Goal: Obtain resource: Obtain resource

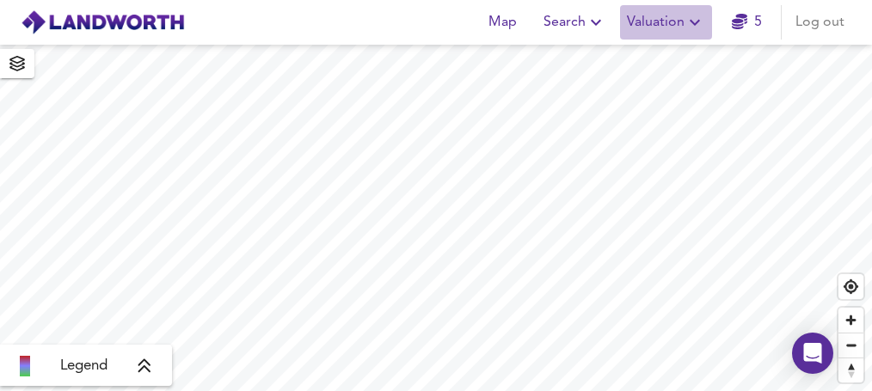
click at [689, 21] on icon "button" at bounding box center [695, 22] width 21 height 21
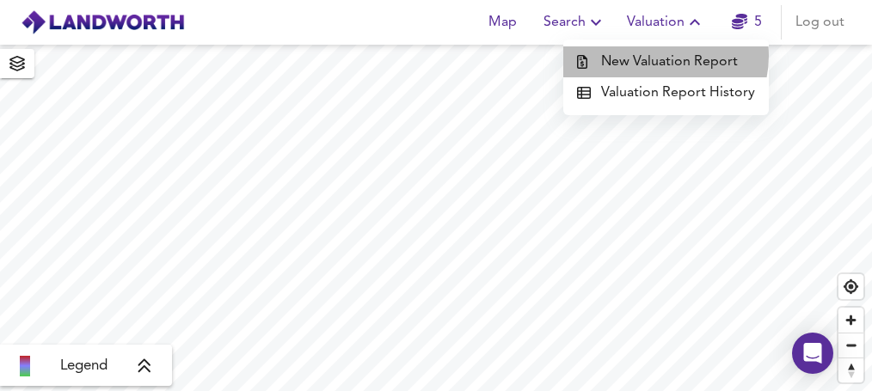
click at [663, 56] on li "New Valuation Report" at bounding box center [666, 61] width 206 height 31
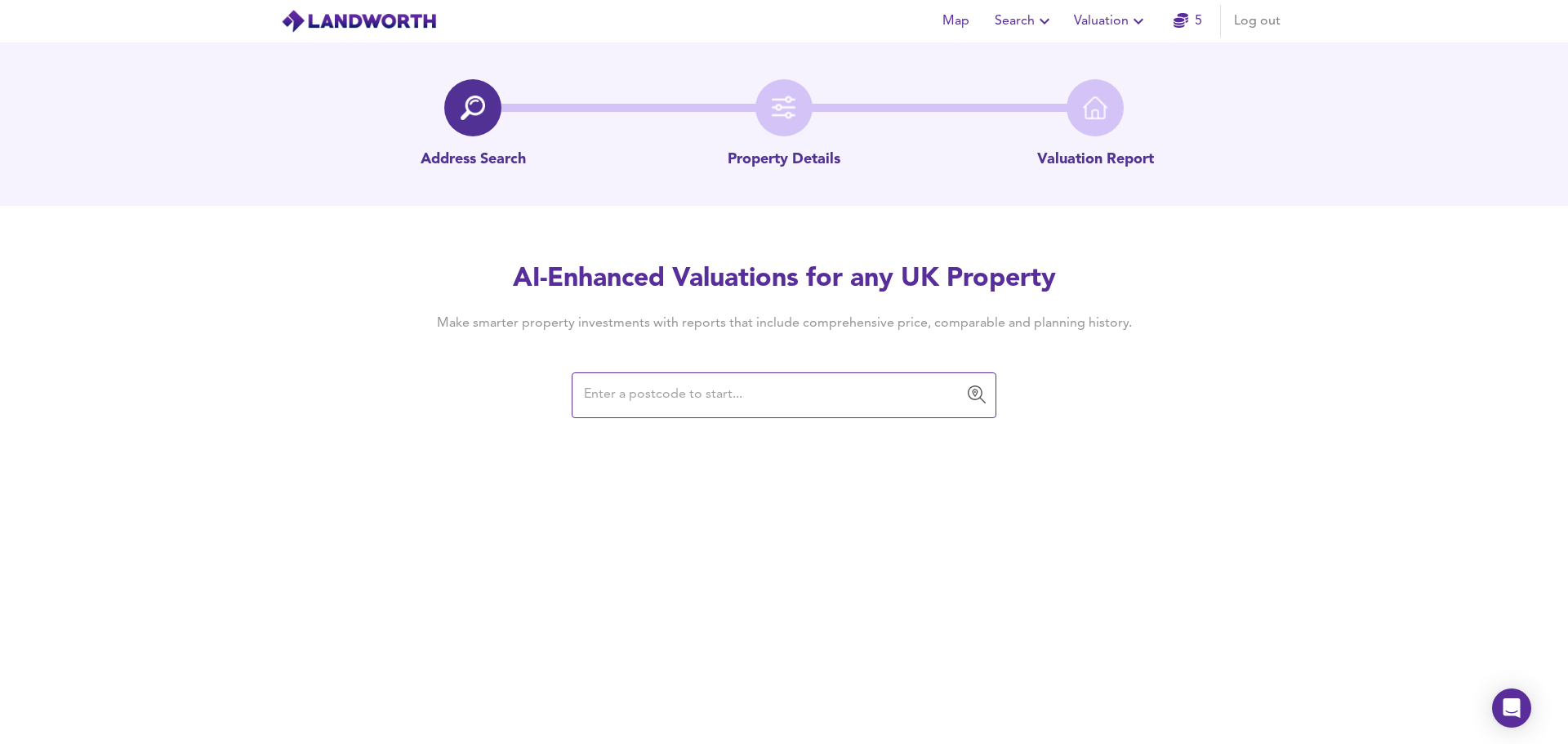
click at [673, 371] on input "text" at bounding box center [772, 395] width 386 height 31
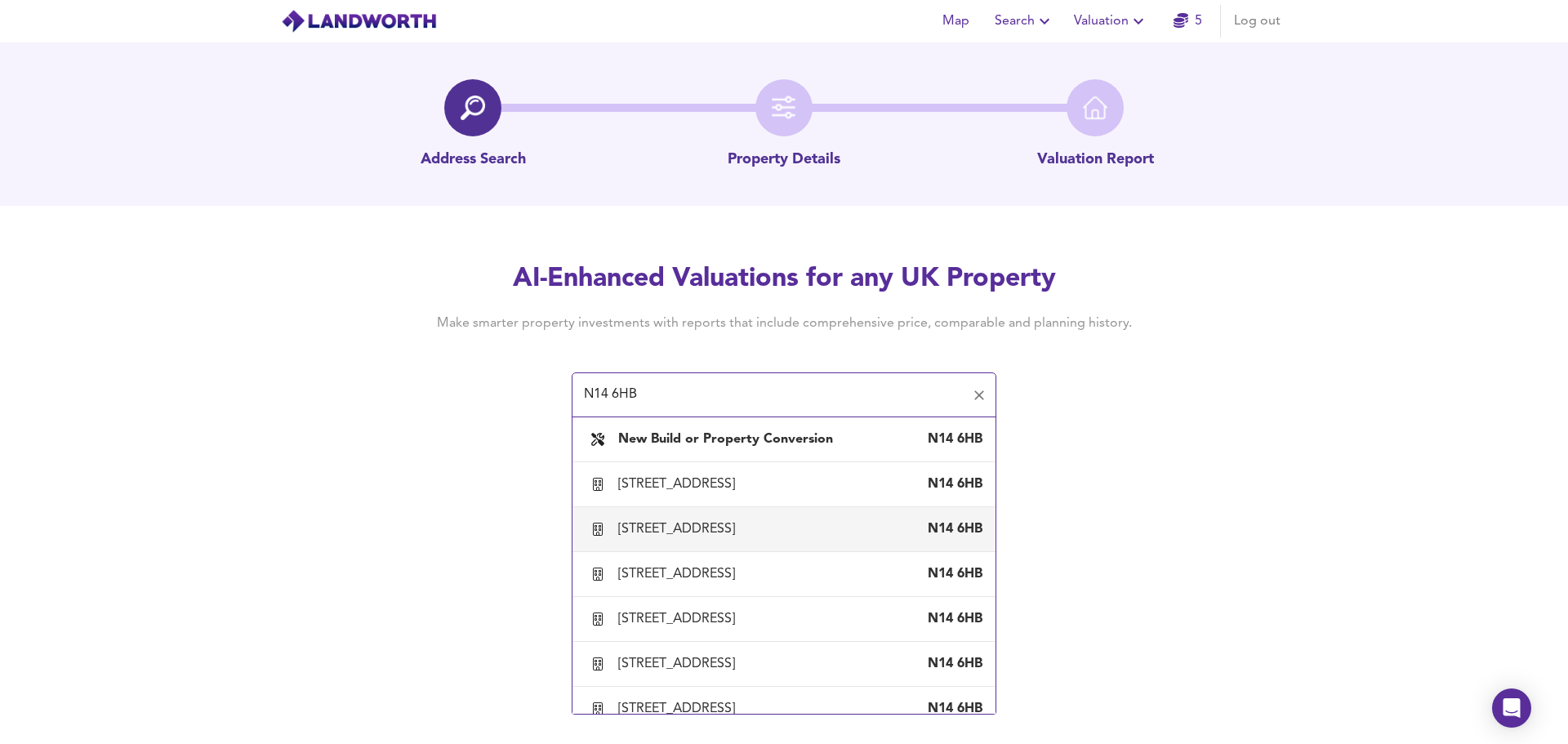
click at [688, 371] on div "[STREET_ADDRESS]" at bounding box center [680, 529] width 123 height 18
type input "[STREET_ADDRESS]"
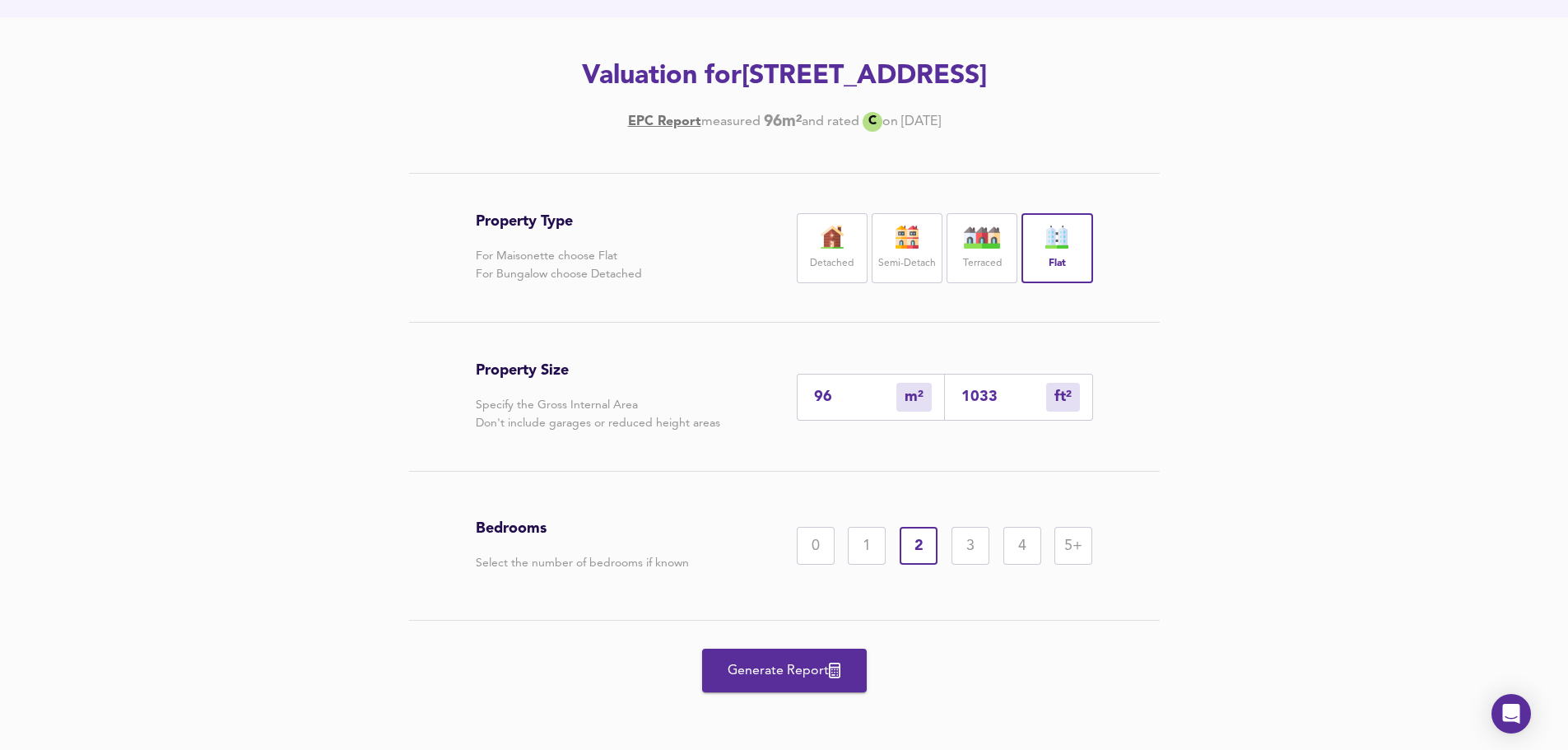
scroll to position [193, 0]
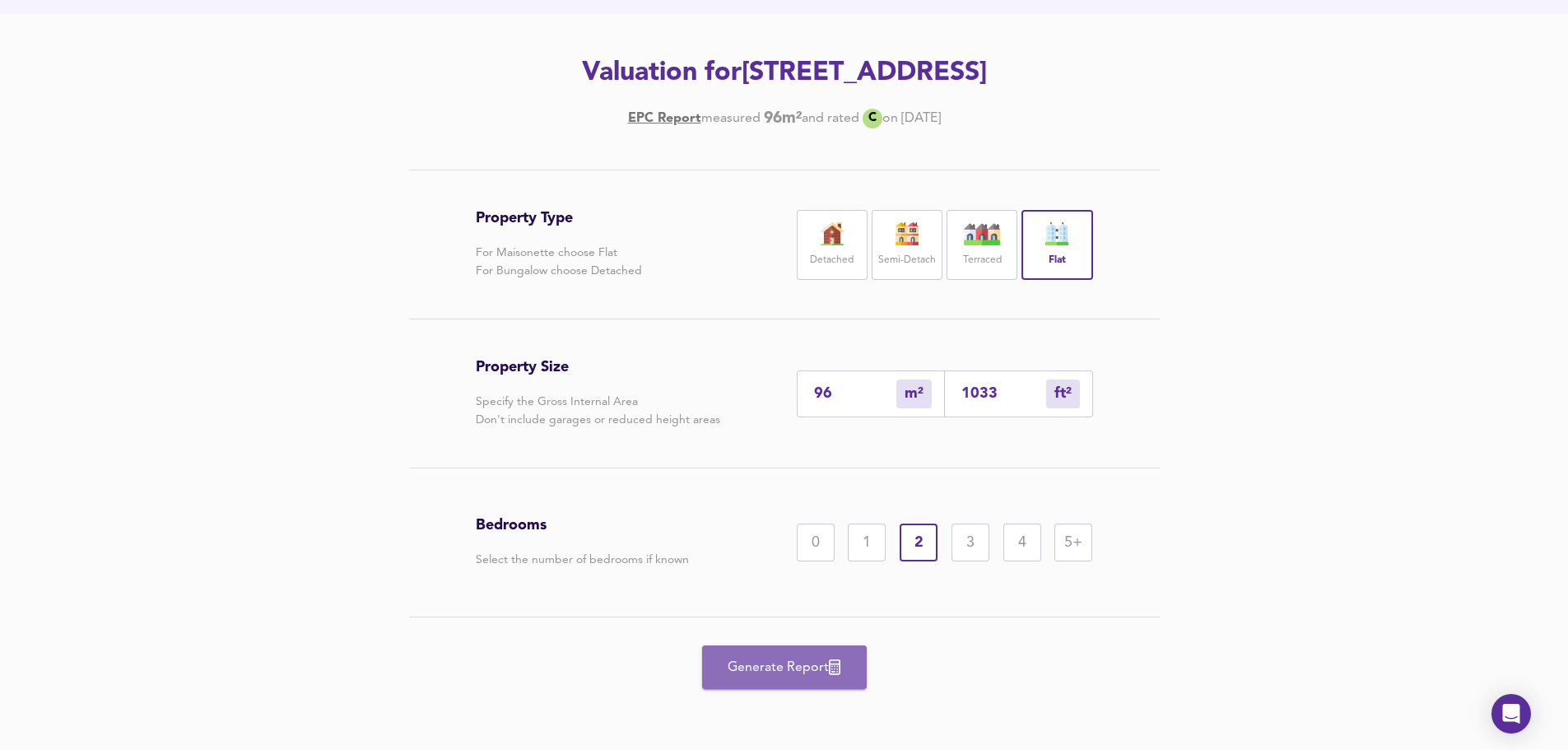
click at [752, 374] on span "Generate Report" at bounding box center [785, 668] width 132 height 23
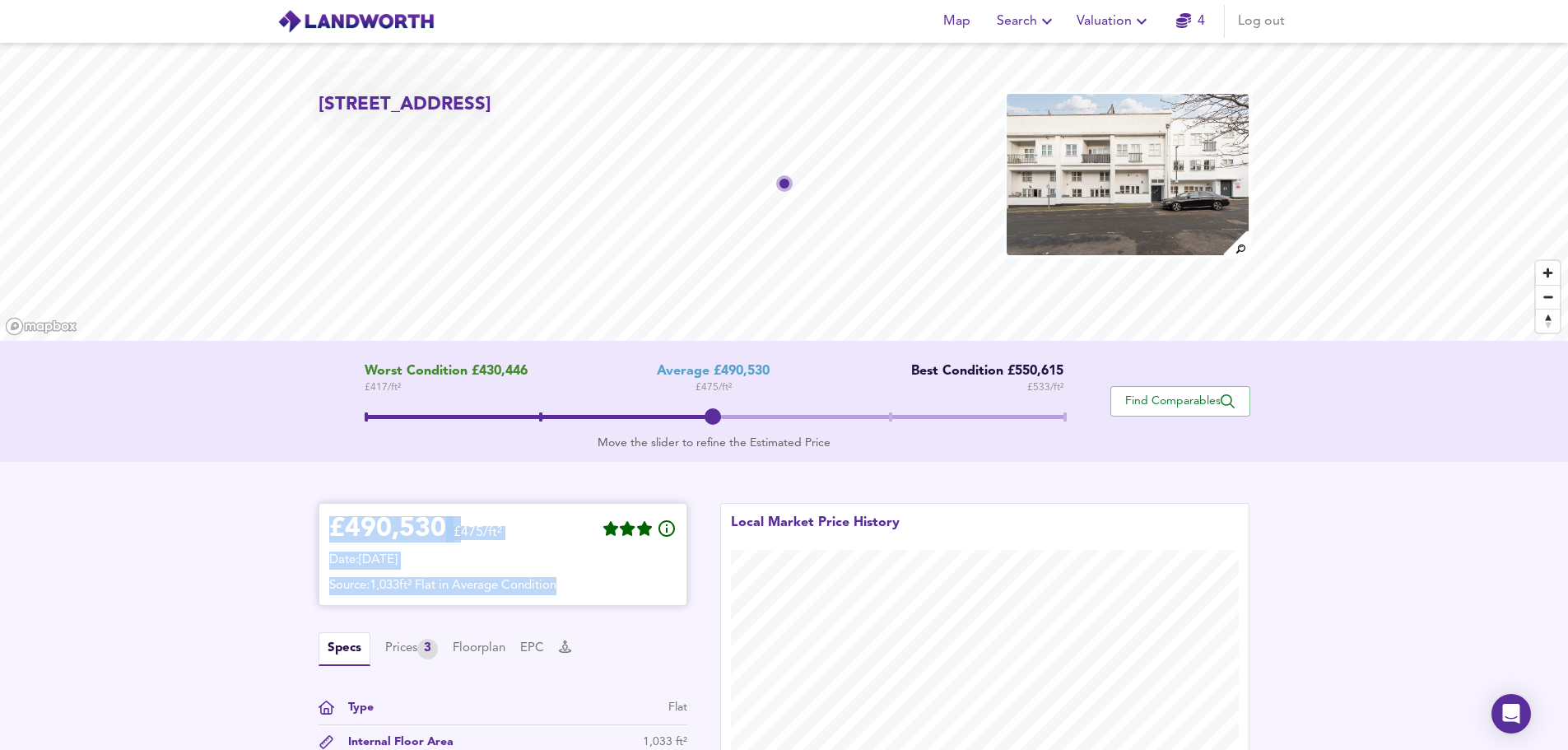
drag, startPoint x: 331, startPoint y: 525, endPoint x: 611, endPoint y: 580, distance: 285.4
click at [611, 374] on div "£ 490,530 £475/ft² Date: [DATE] Source: 1,033ft² Flat in Average Condition" at bounding box center [503, 555] width 347 height 81
copy div "£ 490,530 £475/ft² Date: [DATE] Source: 1,033ft² Flat in Average Condition"
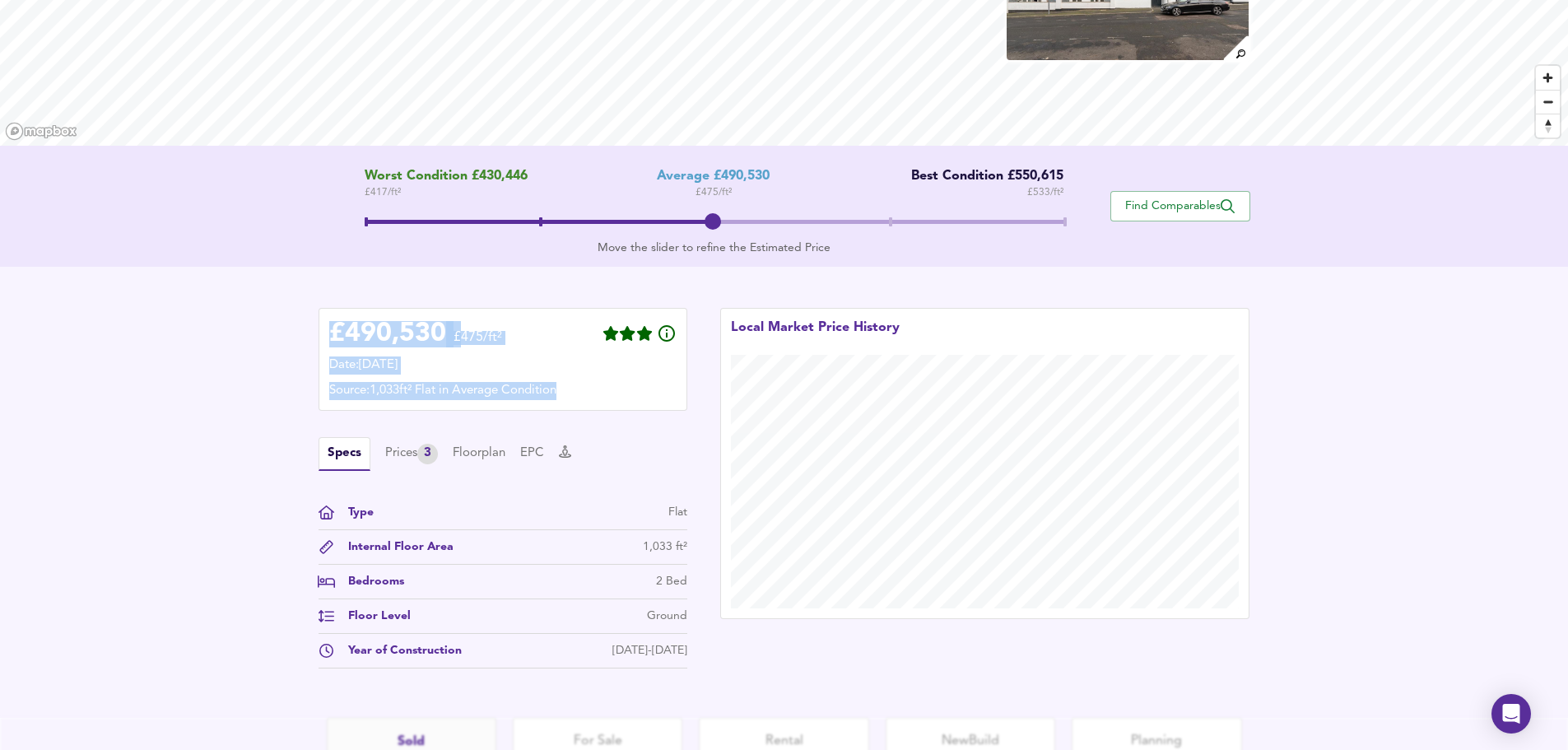
scroll to position [211, 0]
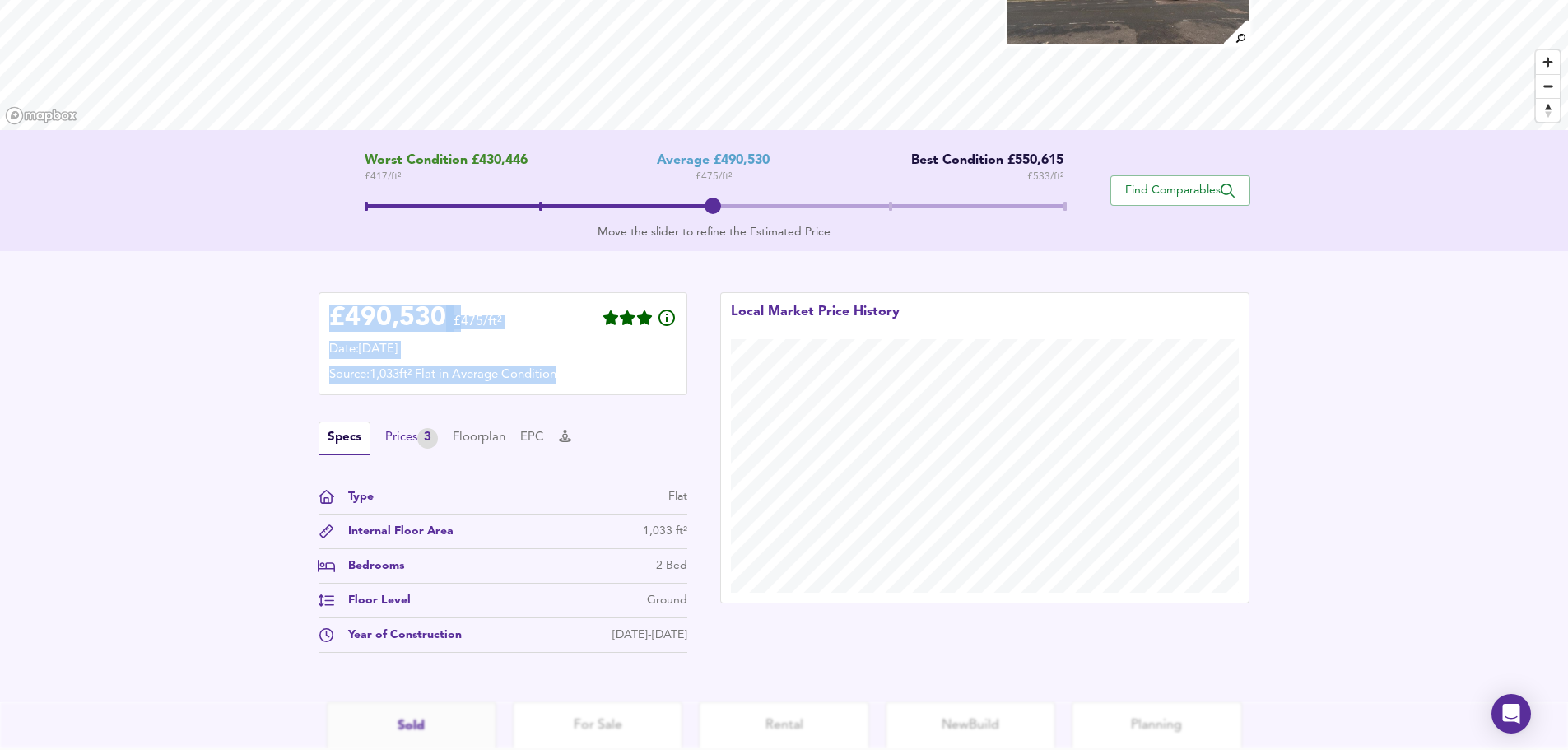
click at [410, 374] on div "Prices 3" at bounding box center [411, 438] width 53 height 20
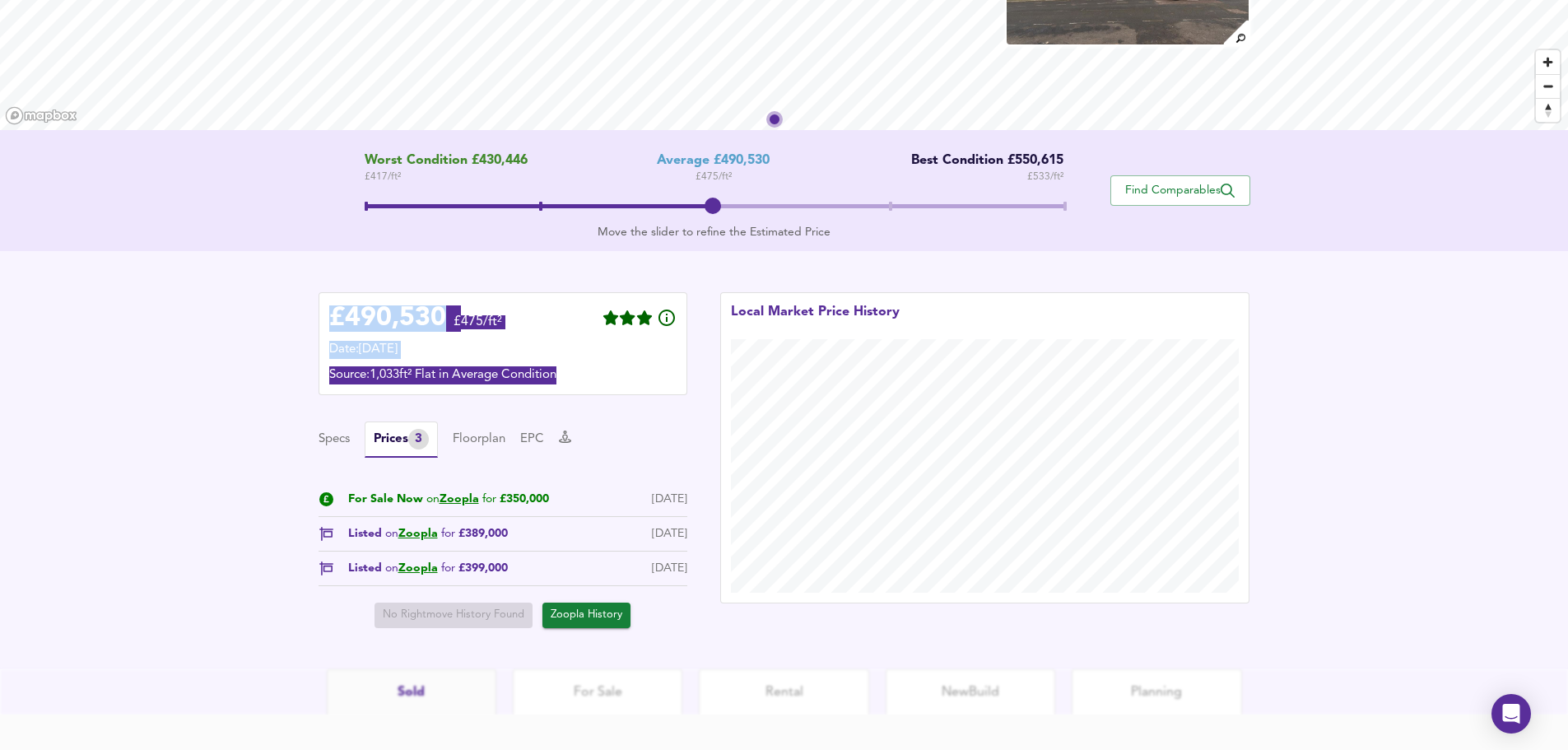
click at [834, 221] on div "[STREET_ADDRESS] Worst Condition £430,446 £ 417 / ft² Average £490,530 £ 475 / …" at bounding box center [784, 251] width 1568 height 838
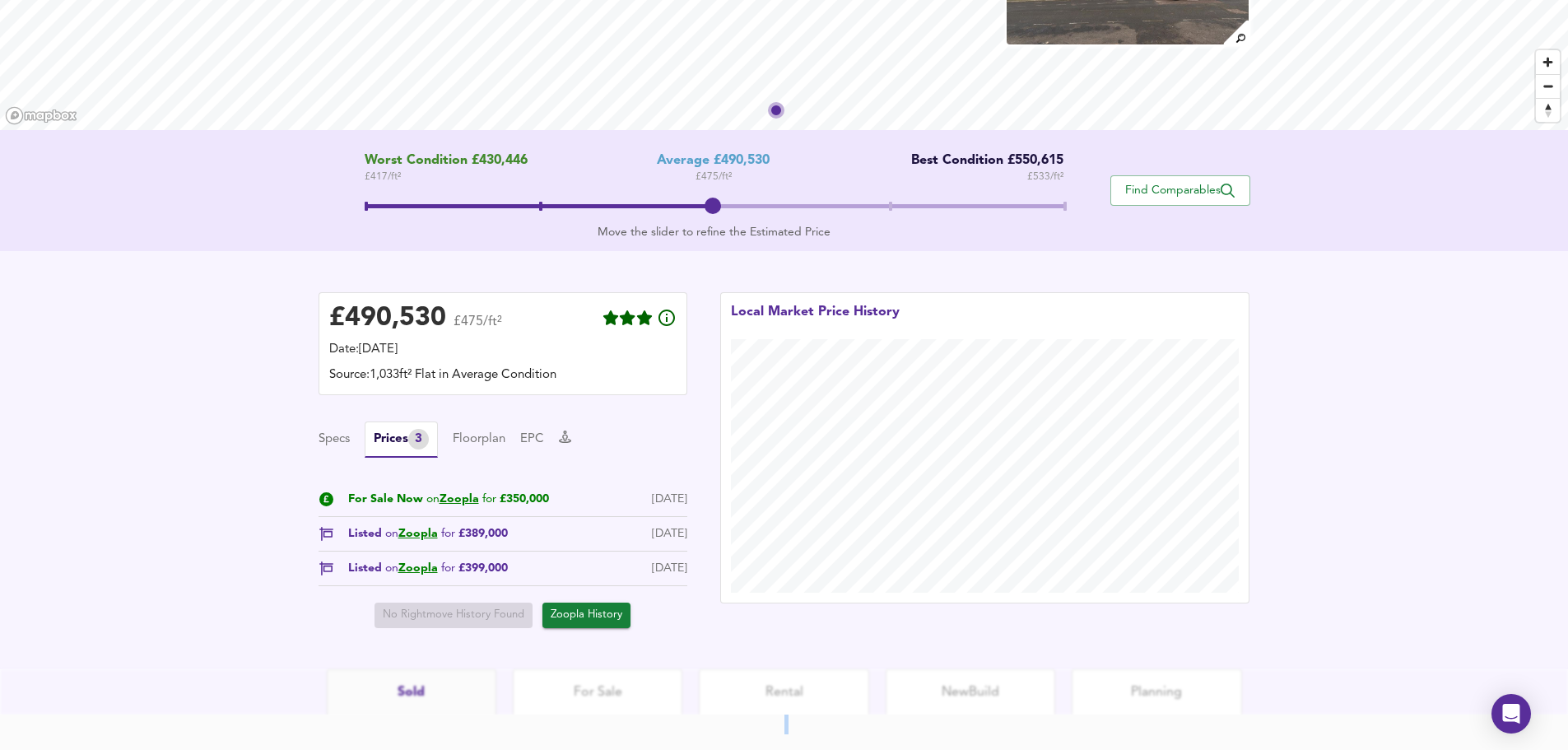
drag, startPoint x: 1348, startPoint y: 305, endPoint x: 1355, endPoint y: 350, distance: 45.5
click at [834, 350] on div "£ 490,530 £475/ft² Date: [DATE] Source: 1,033ft² Flat in Average Condition Spec…" at bounding box center [784, 460] width 1568 height 419
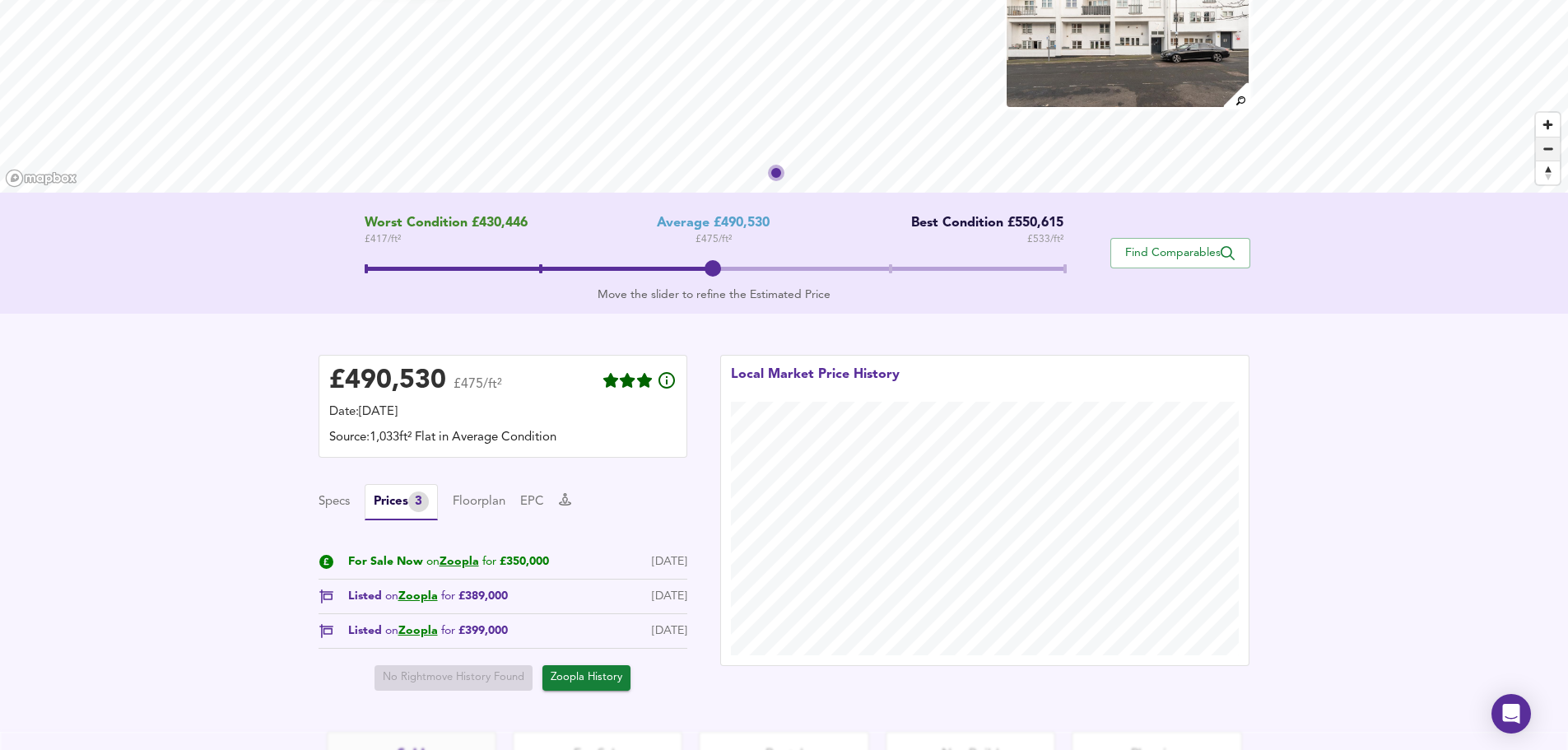
scroll to position [150, 0]
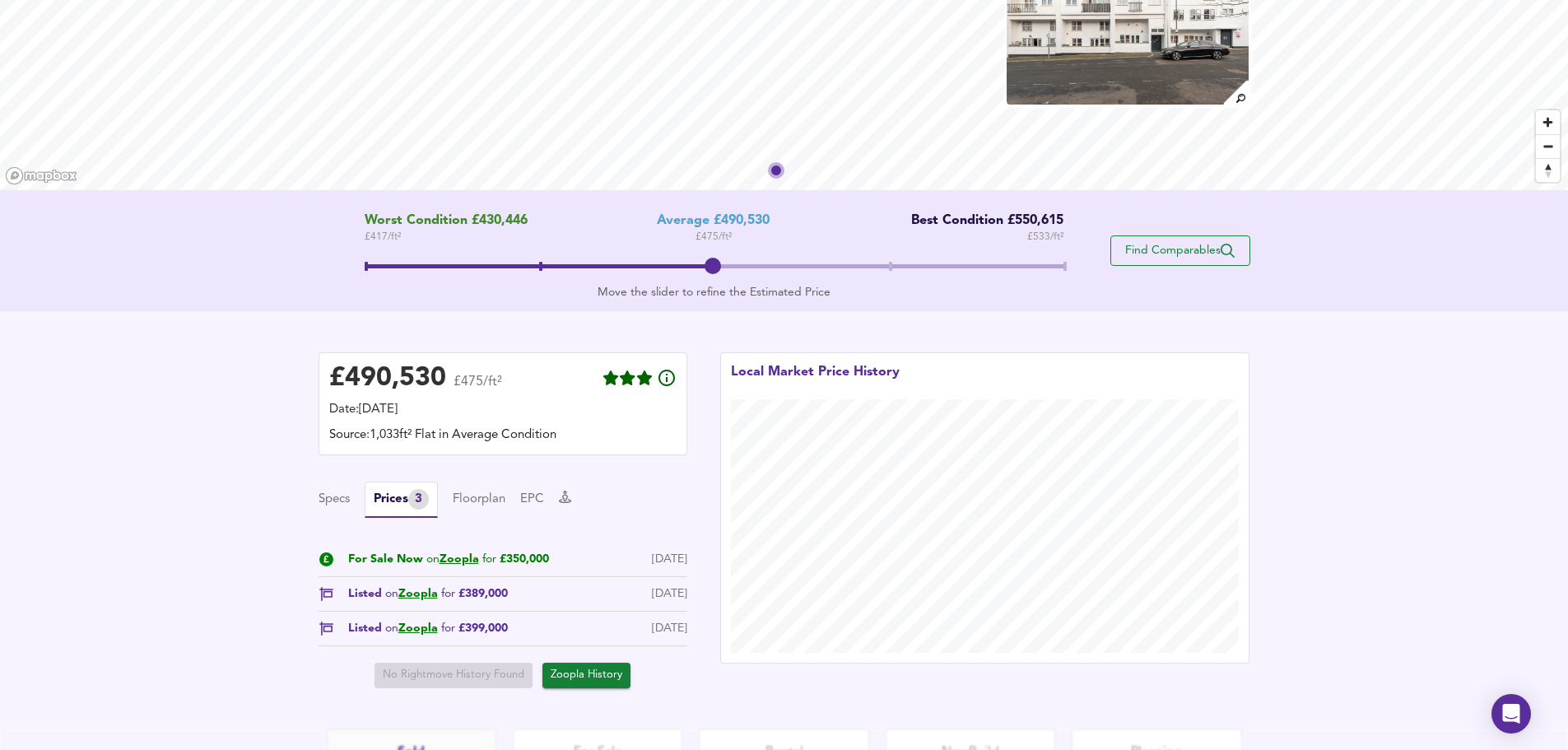
click at [834, 245] on span "Find Comparables" at bounding box center [1180, 251] width 122 height 15
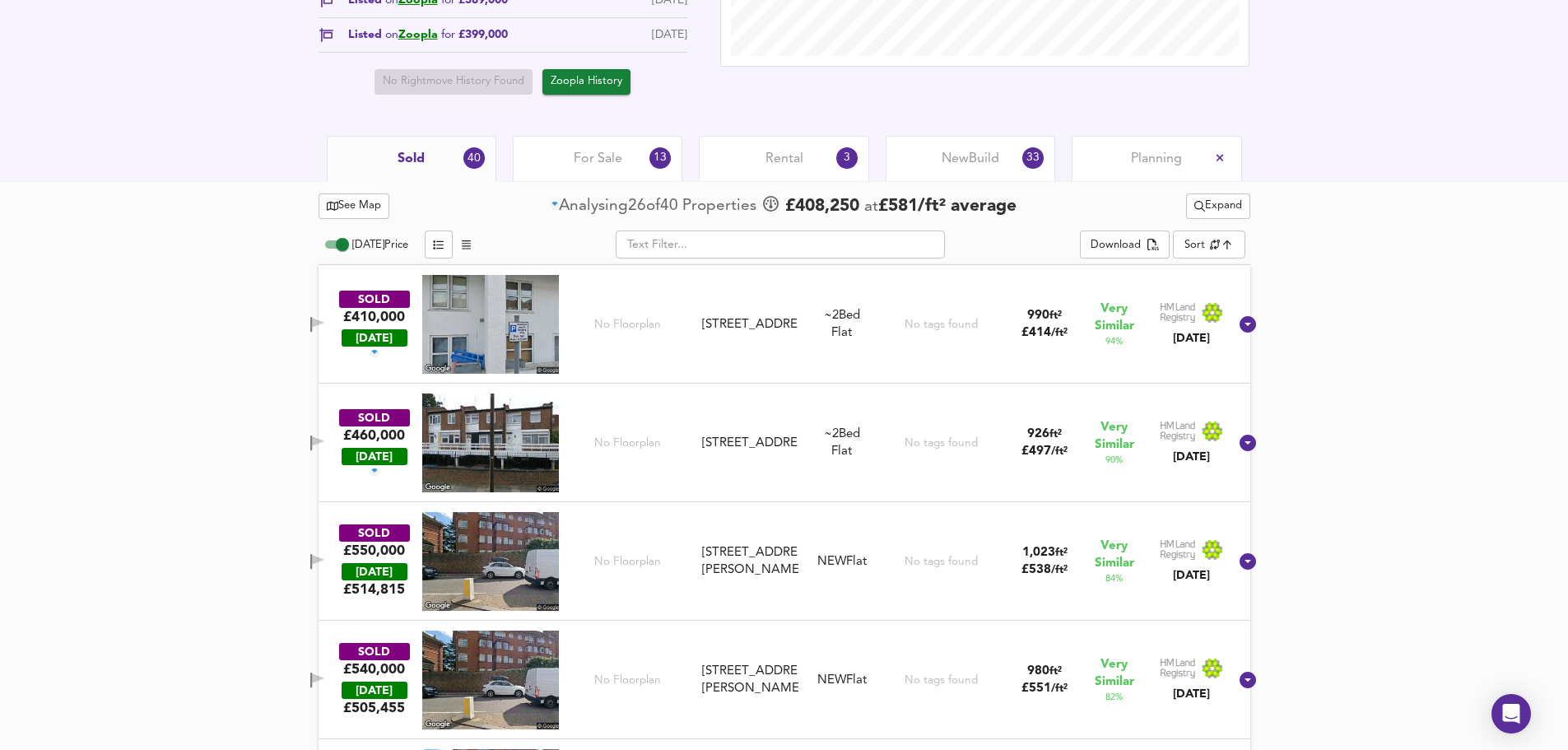
scroll to position [685, 0]
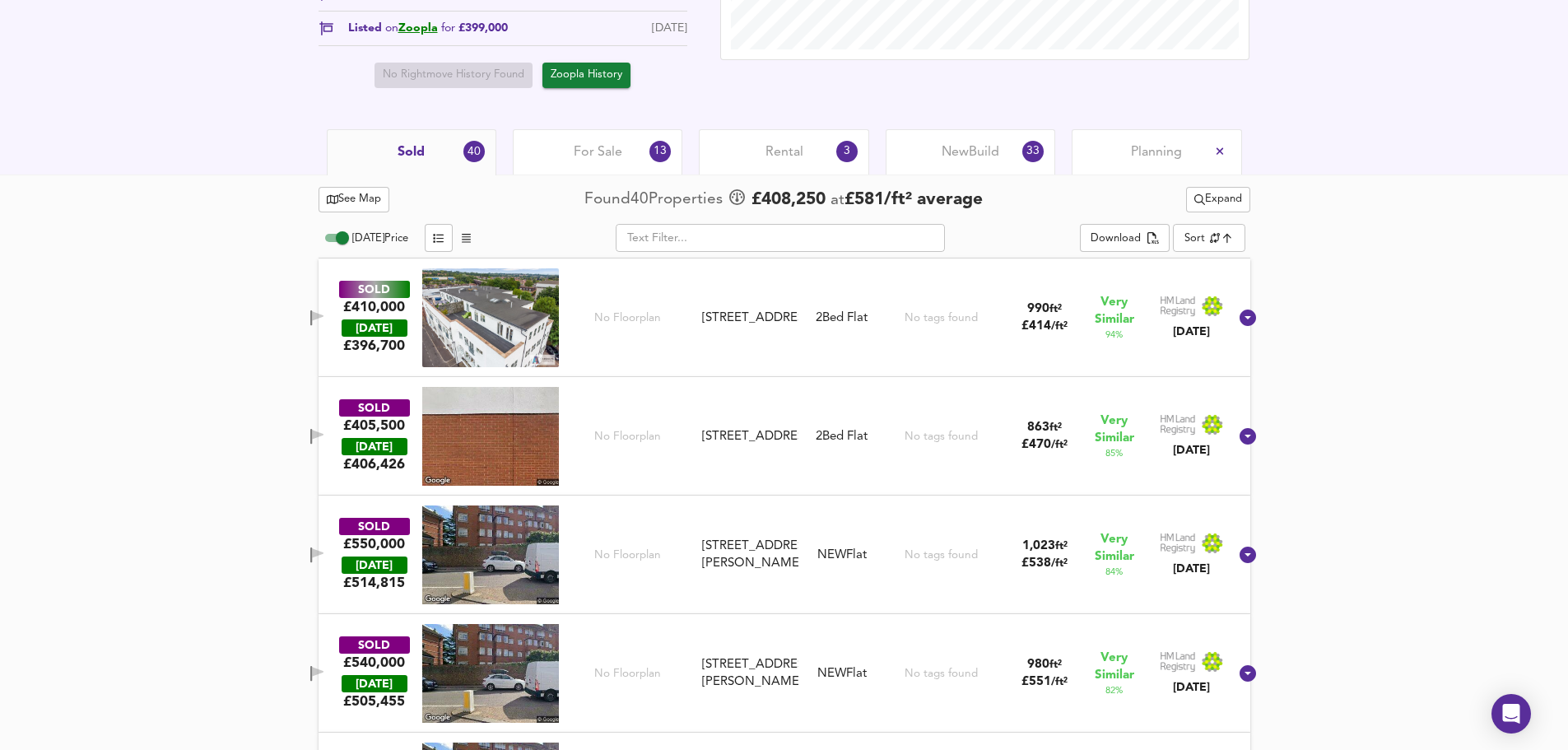
click at [834, 150] on span "Planning" at bounding box center [1156, 152] width 51 height 18
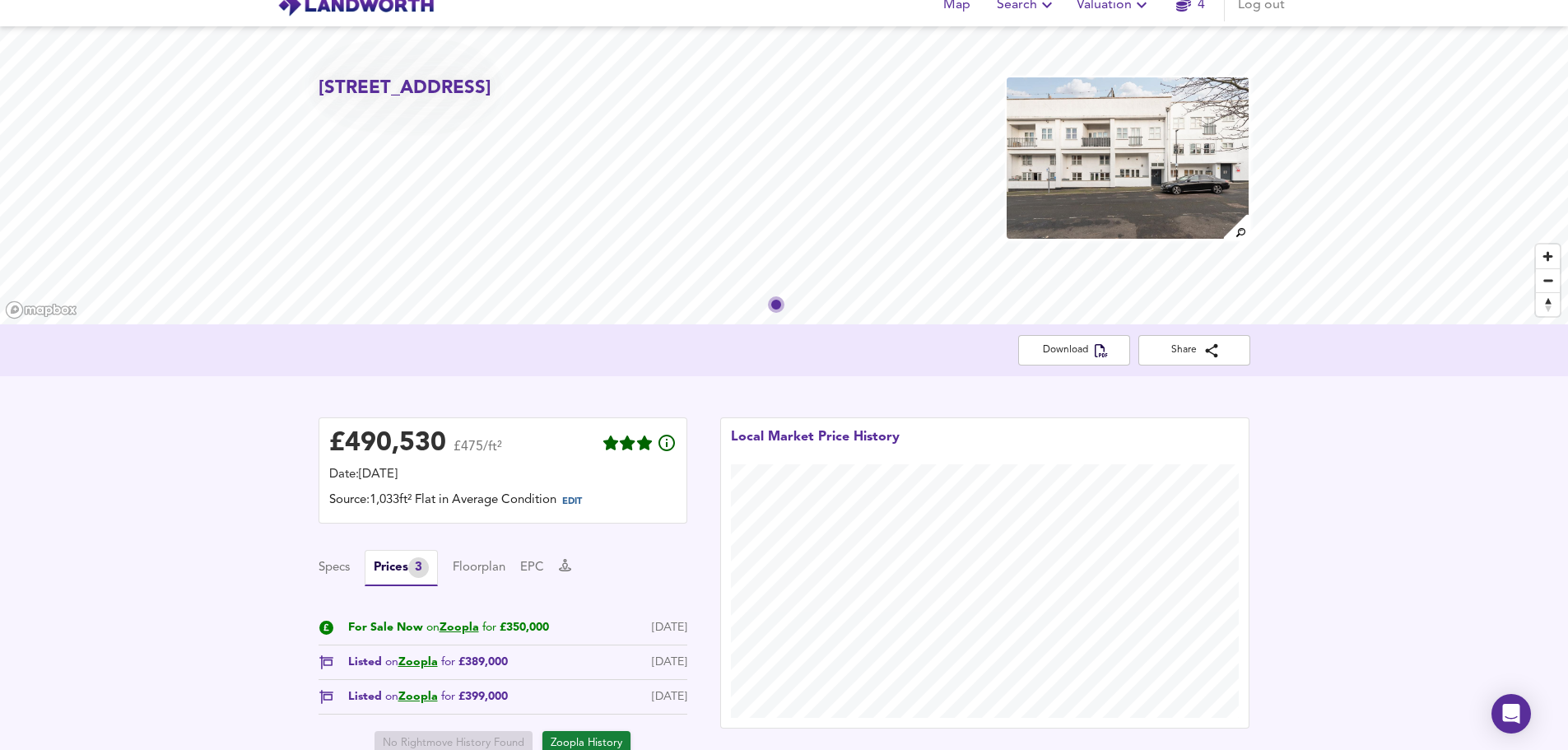
scroll to position [9, 0]
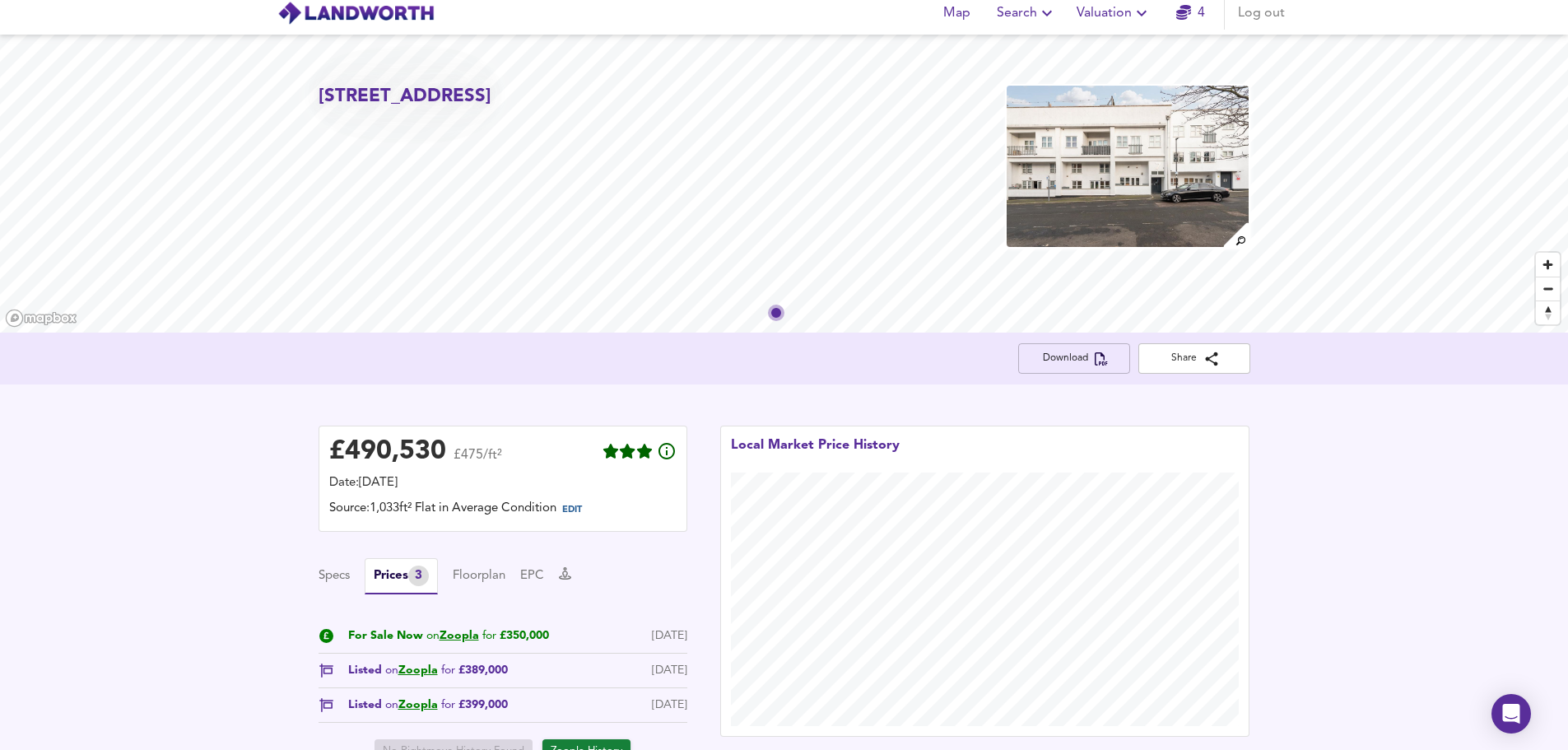
click at [834, 356] on span "Download" at bounding box center [1074, 358] width 85 height 17
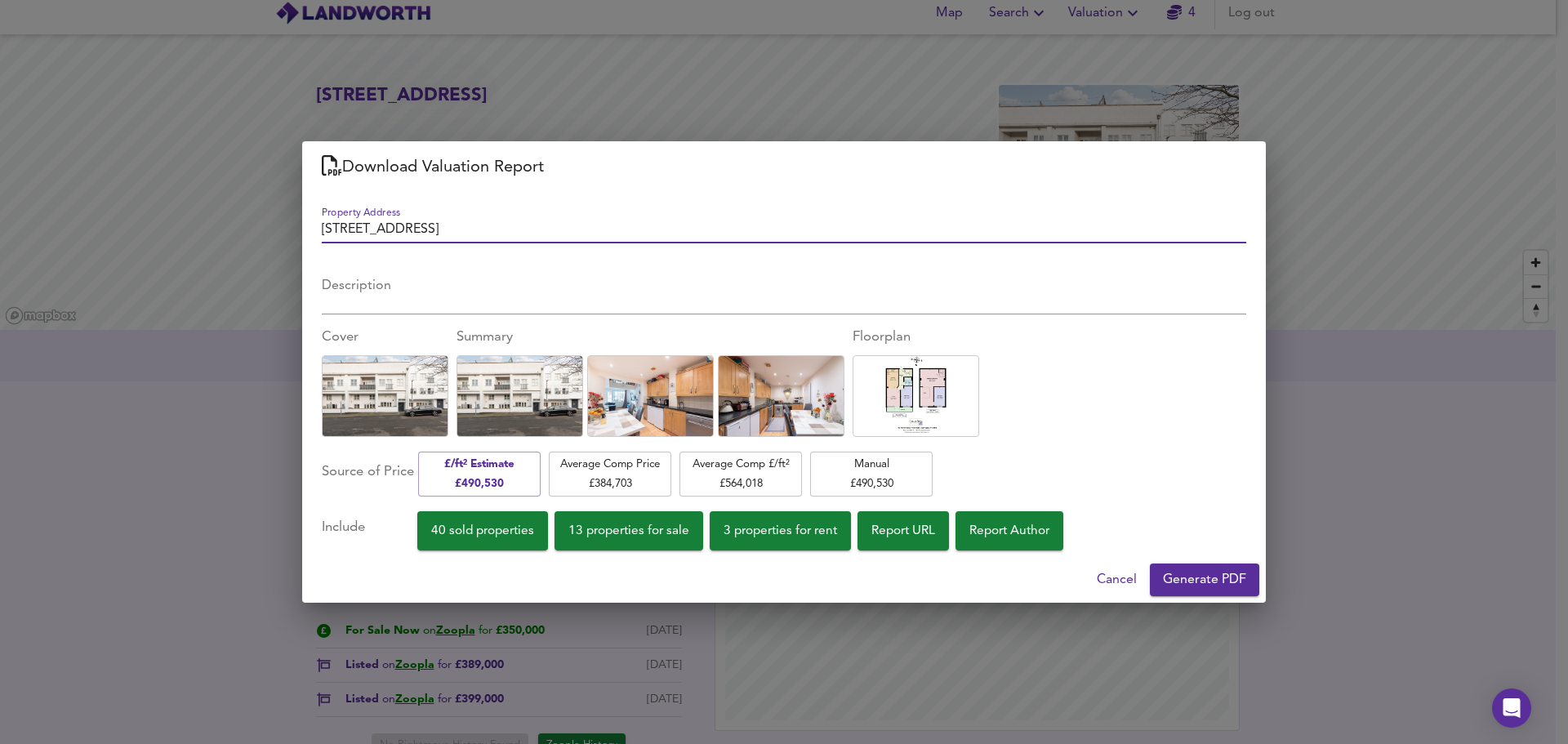
click at [827, 371] on span "Generate PDF" at bounding box center [1205, 581] width 84 height 23
